Goal: Task Accomplishment & Management: Use online tool/utility

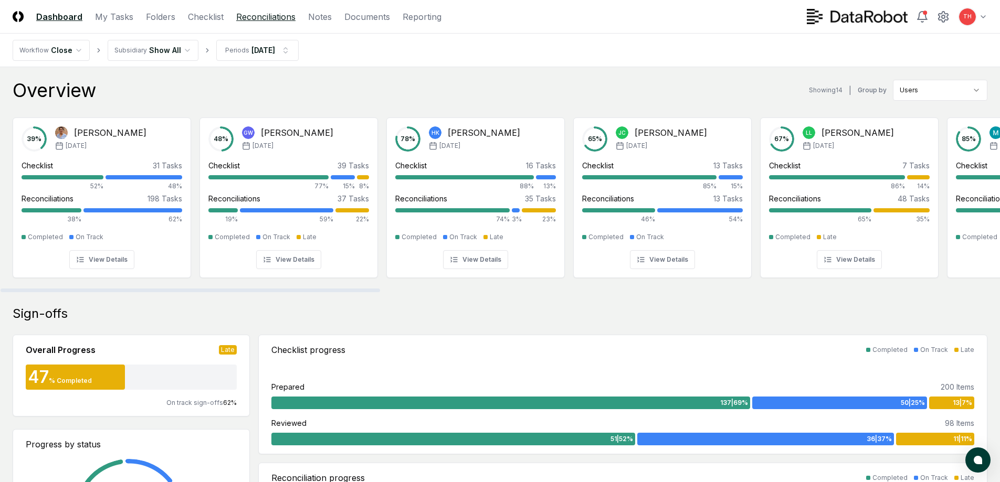
drag, startPoint x: 247, startPoint y: 31, endPoint x: 252, endPoint y: 20, distance: 12.0
click at [247, 31] on header "CloseCore Dashboard My Tasks Folders Checklist Reconciliations Notes Documents …" at bounding box center [500, 17] width 1000 height 34
click at [252, 20] on link "Reconciliations" at bounding box center [265, 16] width 59 height 13
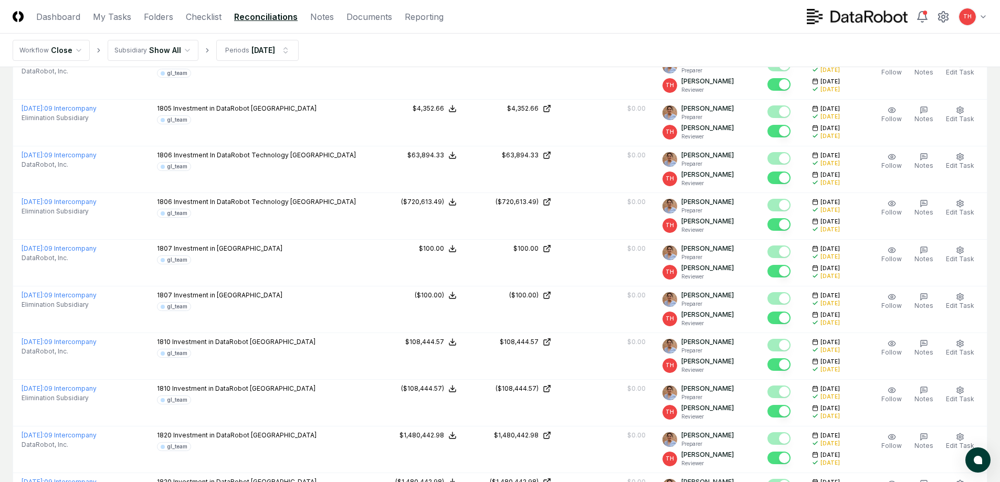
scroll to position [840, 0]
